Goal: Information Seeking & Learning: Find specific fact

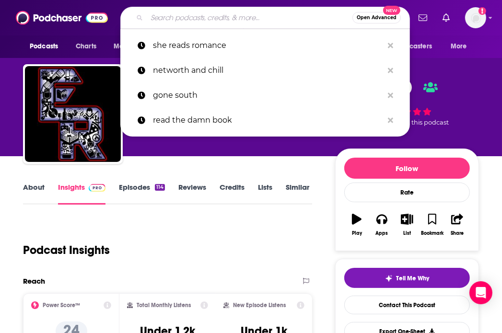
click at [209, 21] on input "Search podcasts, credits, & more..." at bounding box center [250, 17] width 206 height 15
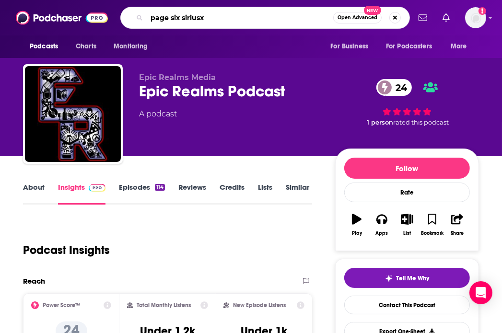
type input "page six siriusxm"
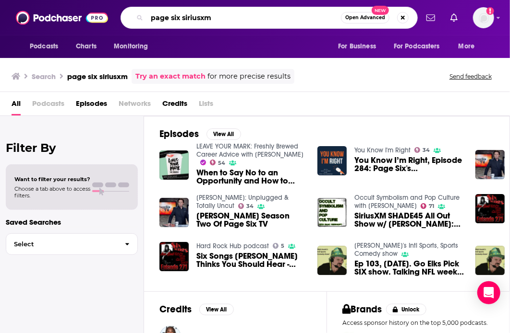
click at [231, 21] on input "page six siriusxm" at bounding box center [244, 17] width 194 height 15
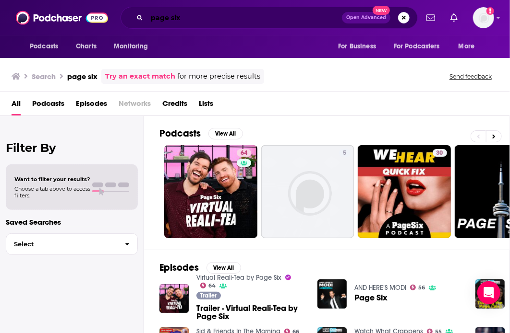
click at [289, 16] on input "page six" at bounding box center [244, 17] width 195 height 15
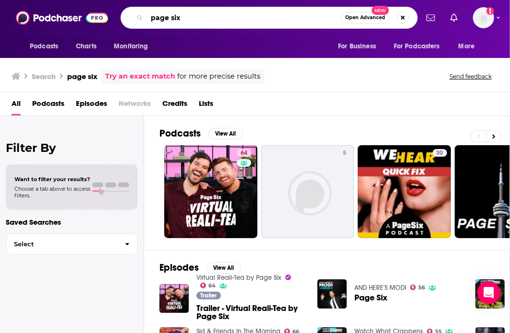
drag, startPoint x: 289, startPoint y: 16, endPoint x: -25, endPoint y: 5, distance: 314.0
click at [0, 5] on html "Podcasts Charts Monitoring page six Open Advanced New For Business For Podcaste…" at bounding box center [255, 166] width 510 height 333
paste input "SiriusXM Page S"
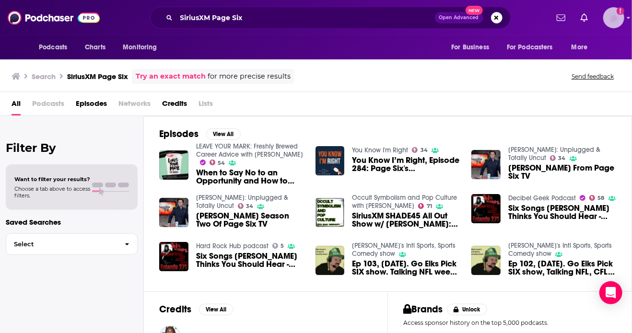
click at [502, 19] on img "Logged in as BKusilek" at bounding box center [614, 17] width 21 height 21
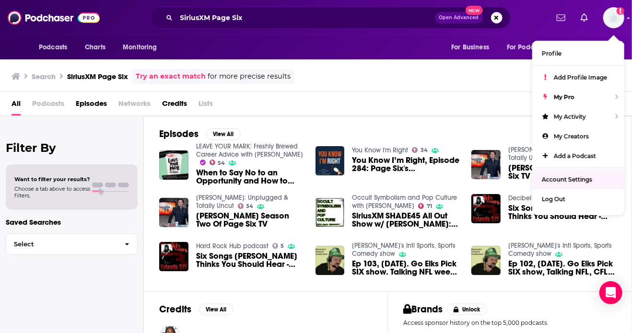
click at [378, 99] on div "All Podcasts Episodes Networks Credits Lists" at bounding box center [318, 106] width 613 height 20
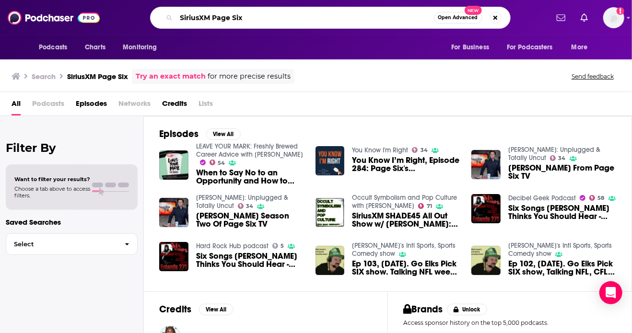
drag, startPoint x: 270, startPoint y: 19, endPoint x: 98, endPoint y: 1, distance: 172.7
click at [98, 3] on div "Podcasts Charts Monitoring SiriusXM Page Six Open Advanced New For Business For…" at bounding box center [316, 18] width 632 height 36
type input "page six radio"
